Goal: Navigation & Orientation: Find specific page/section

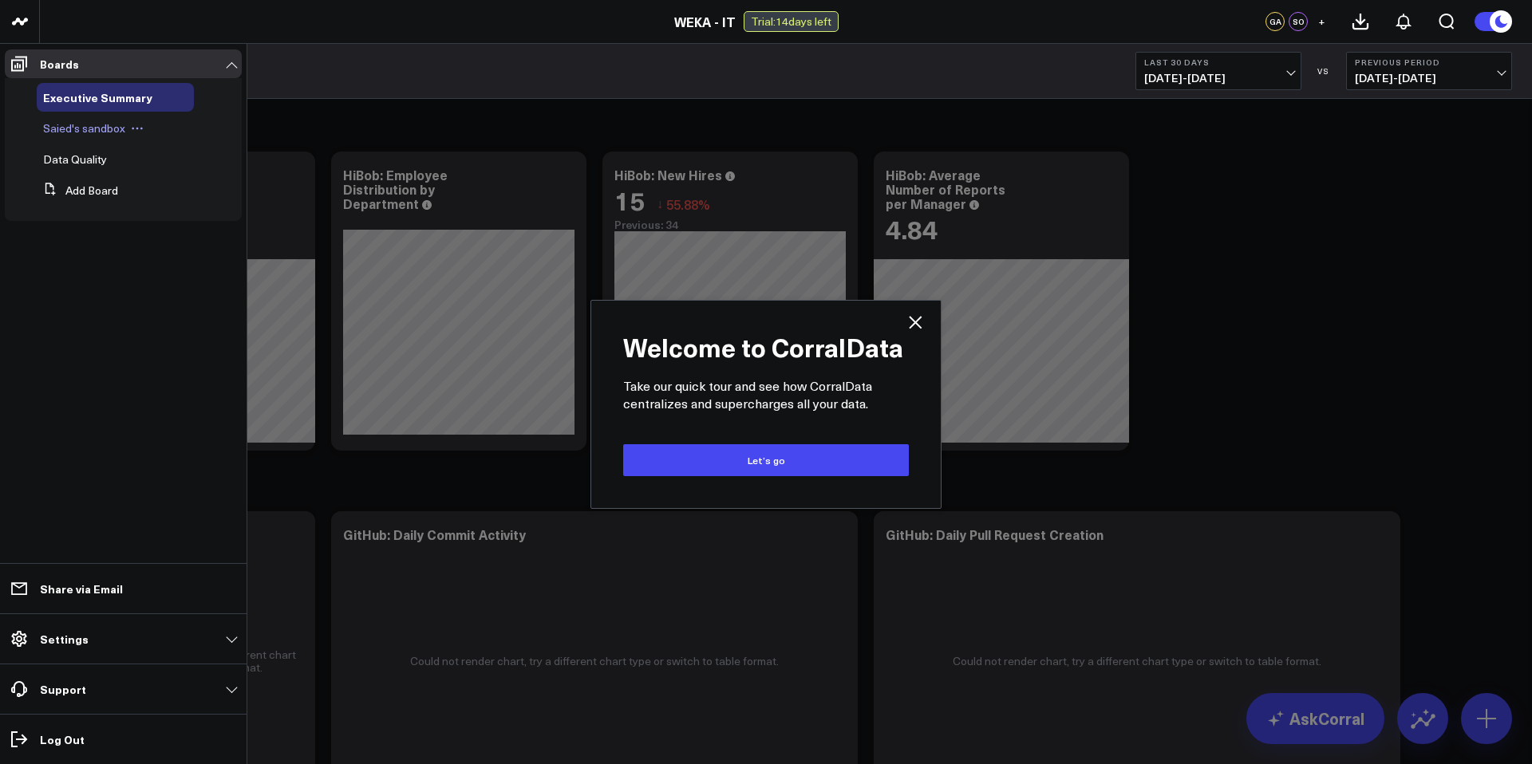
scroll to position [3, 0]
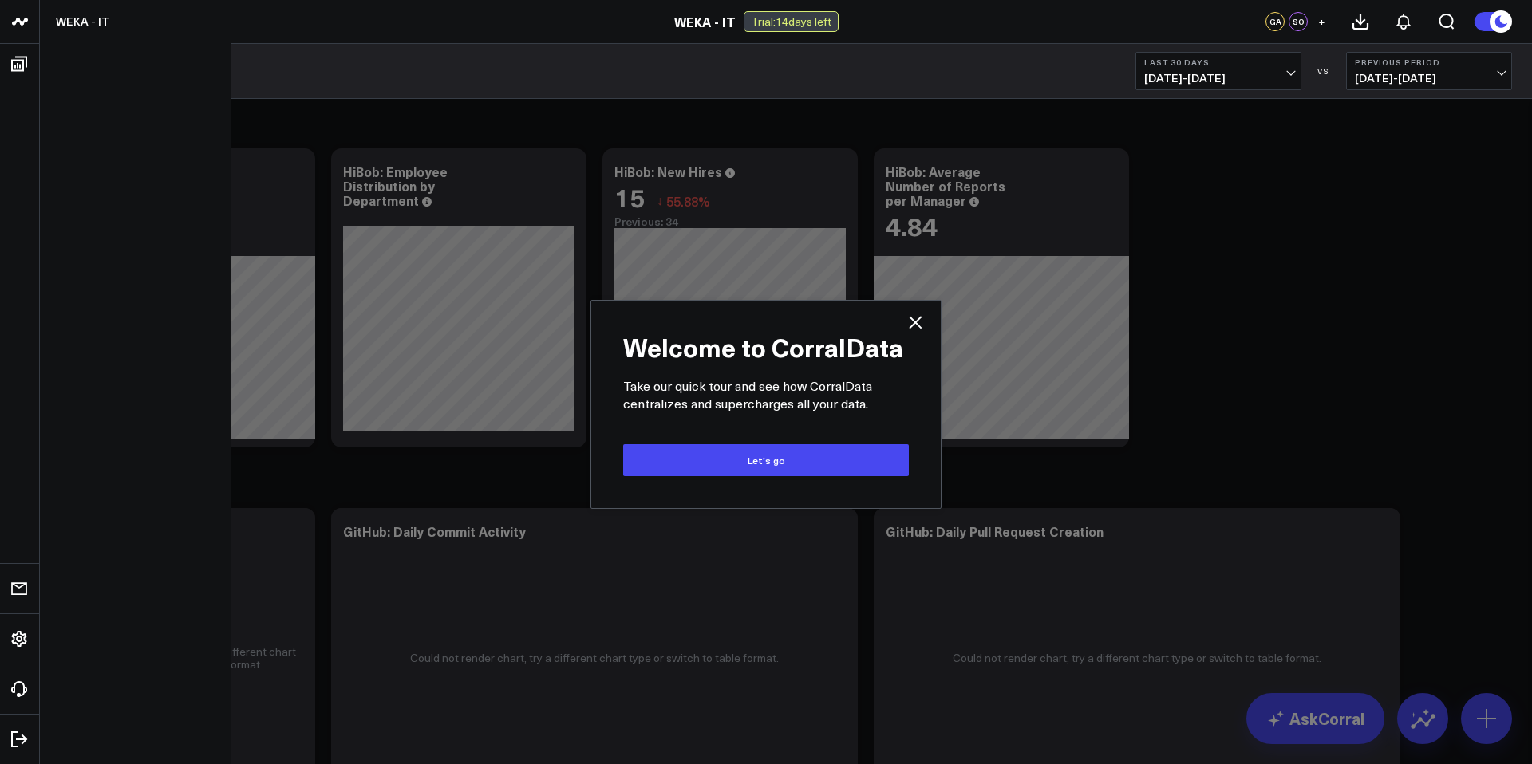
click at [18, 21] on icon at bounding box center [19, 21] width 8 height 7
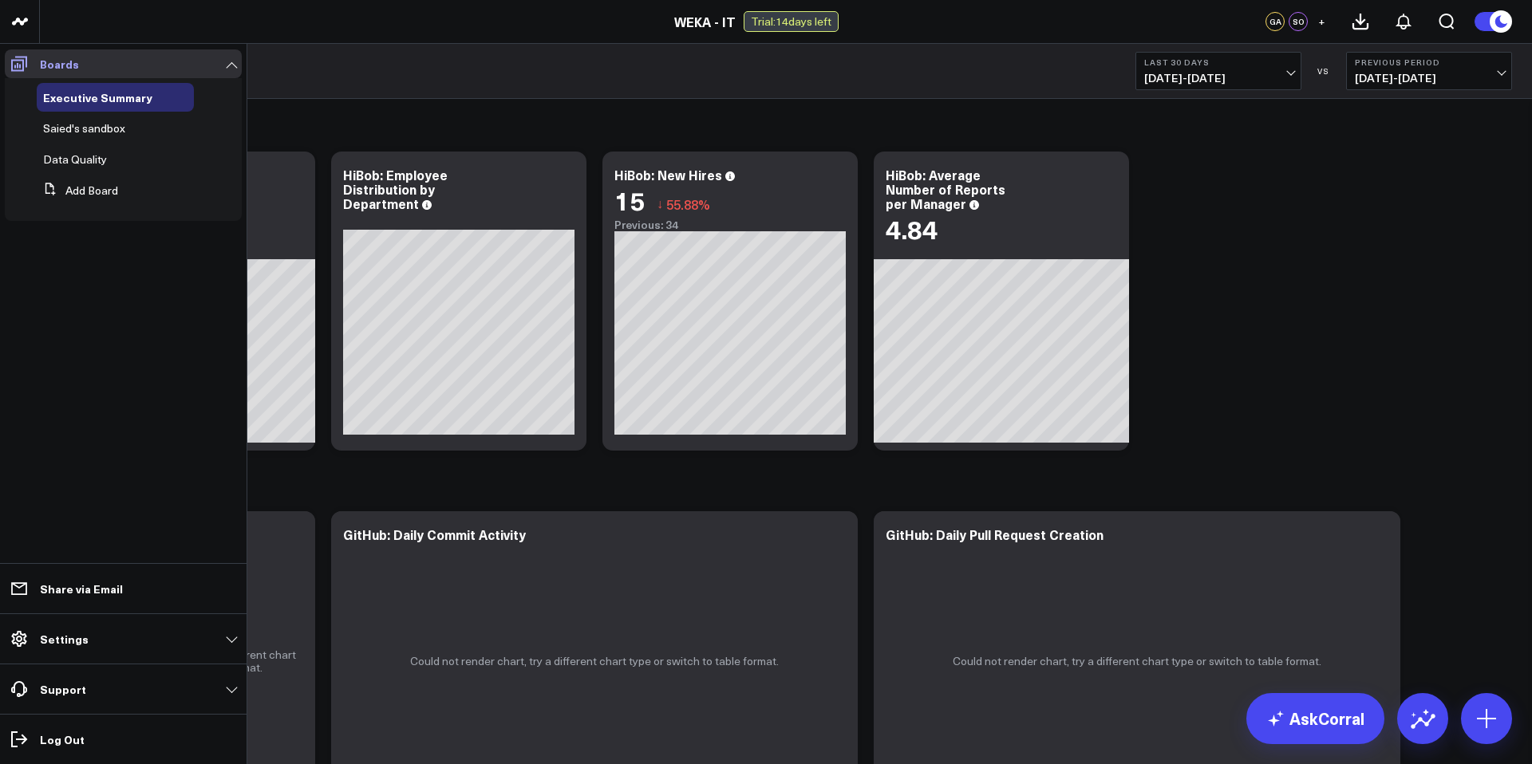
click at [231, 68] on link "Boards" at bounding box center [123, 63] width 237 height 29
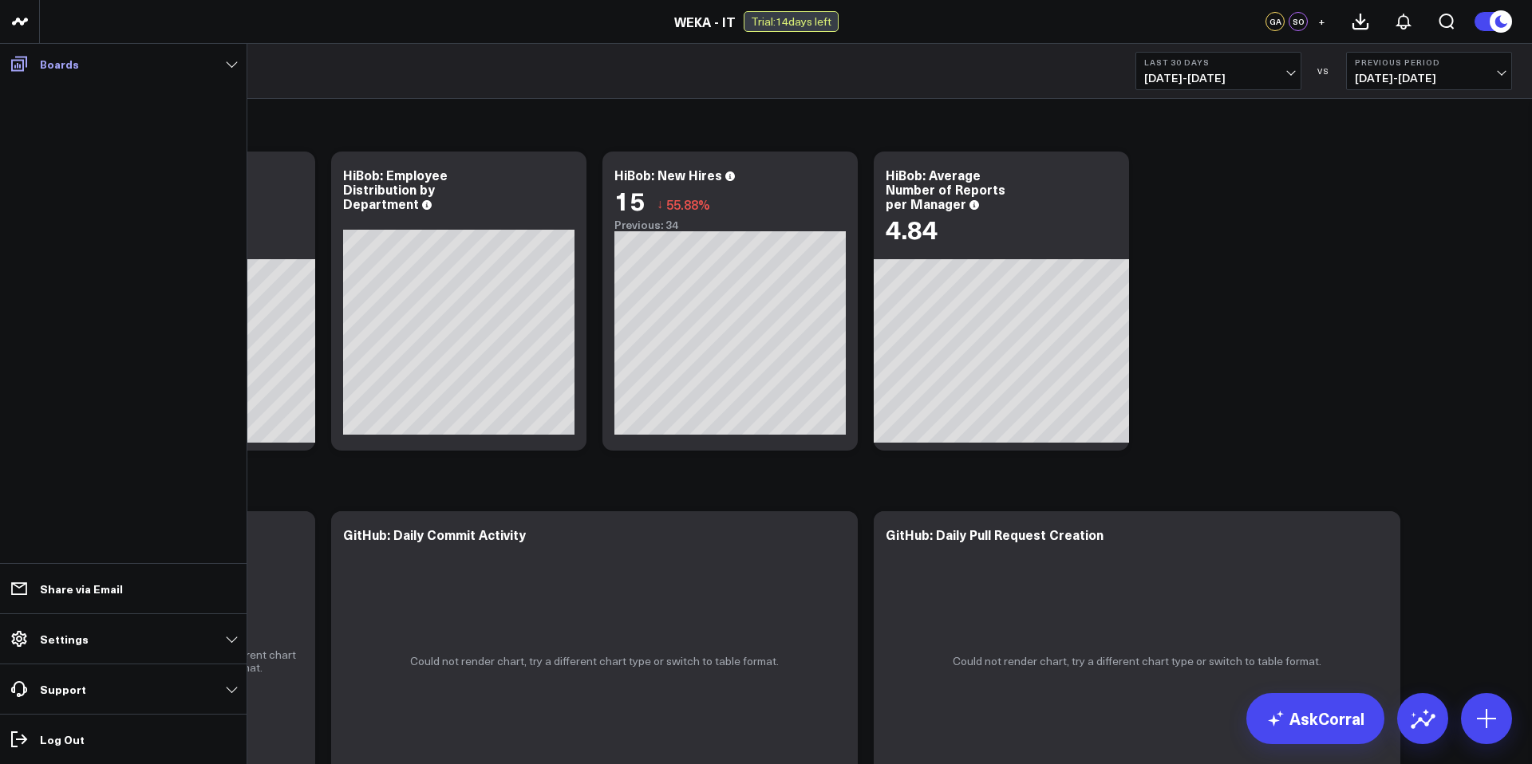
click at [231, 68] on link "Boards" at bounding box center [123, 63] width 237 height 29
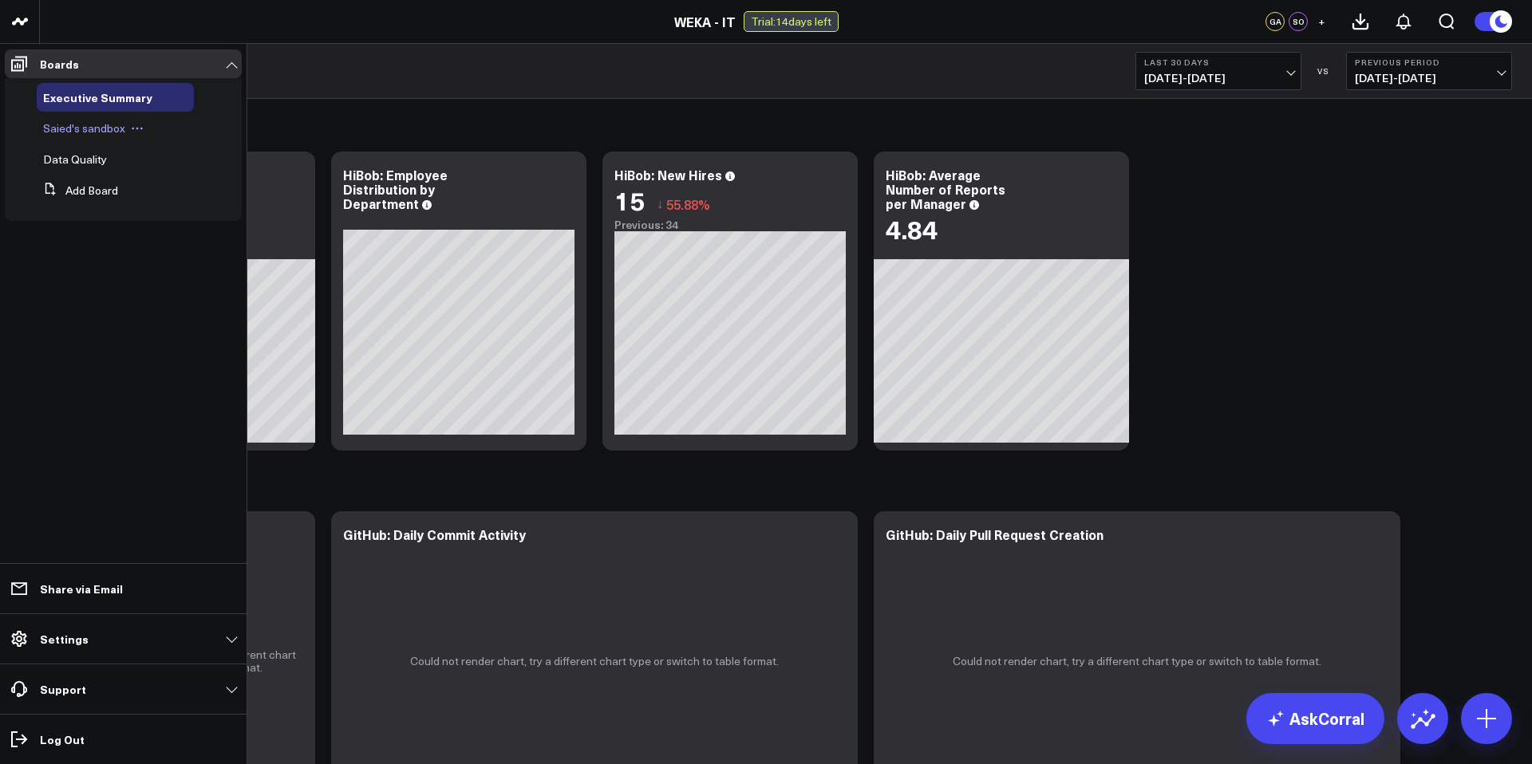
click at [110, 128] on span "Saied's sandbox" at bounding box center [84, 127] width 82 height 15
